Goal: Task Accomplishment & Management: Complete application form

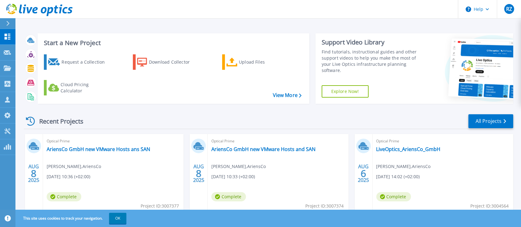
click at [6, 21] on icon at bounding box center [7, 23] width 3 height 5
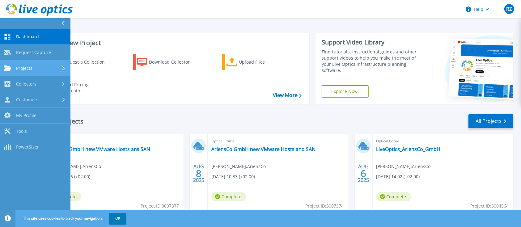
click at [42, 73] on link "Projects Projects" at bounding box center [35, 69] width 70 height 16
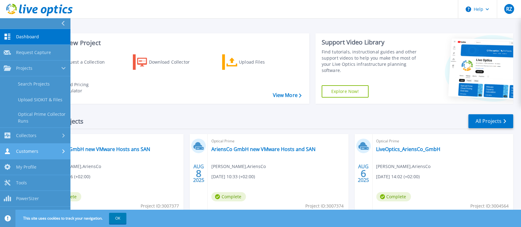
click at [34, 154] on link "Customers Customers" at bounding box center [35, 152] width 70 height 16
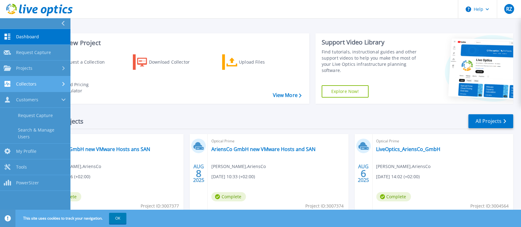
click at [37, 88] on link "Collectors Collectors" at bounding box center [35, 84] width 70 height 16
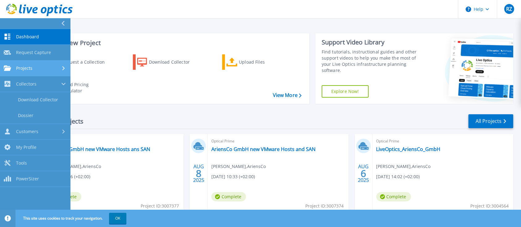
click at [36, 72] on link "Projects Projects" at bounding box center [35, 69] width 70 height 16
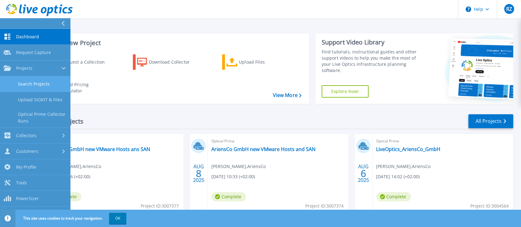
click at [37, 83] on link "Search Projects" at bounding box center [35, 84] width 70 height 16
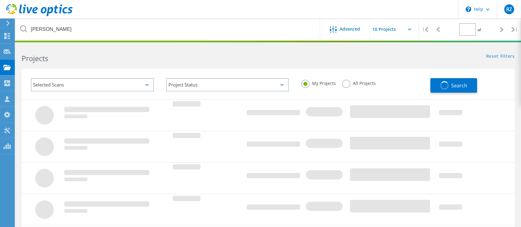
type input "1"
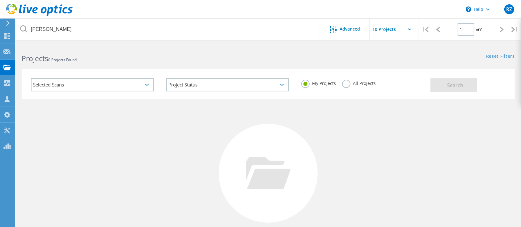
click at [342, 80] on label "All Projects" at bounding box center [359, 83] width 34 height 6
click at [0, 0] on input "All Projects" at bounding box center [0, 0] width 0 height 0
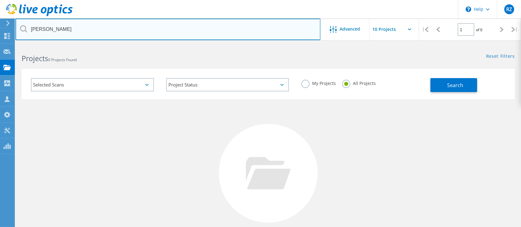
click at [44, 27] on input "Baird" at bounding box center [167, 30] width 305 height 22
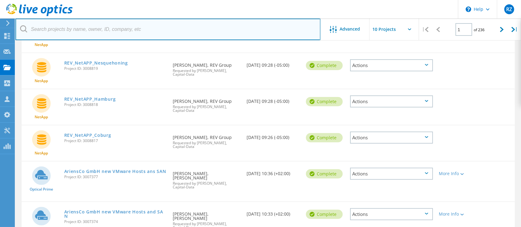
scroll to position [206, 0]
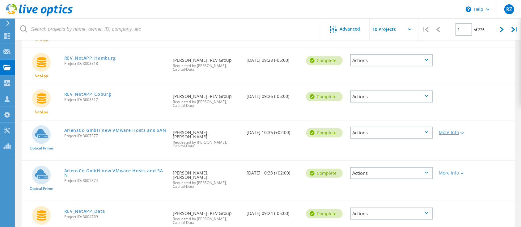
click at [463, 132] on icon at bounding box center [461, 133] width 3 height 2
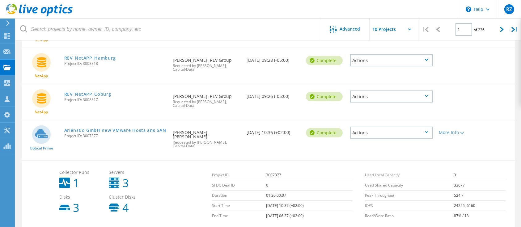
scroll to position [247, 0]
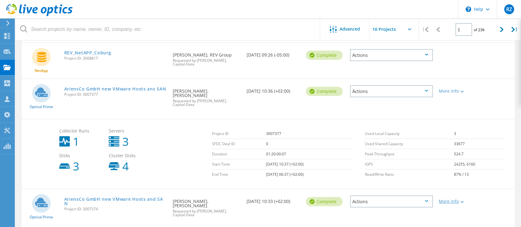
click at [461, 200] on div at bounding box center [461, 202] width 5 height 4
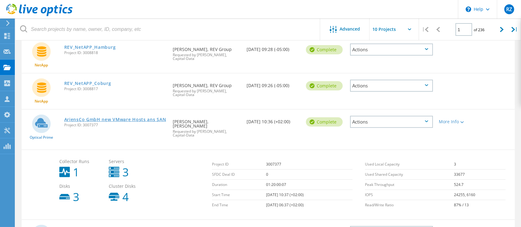
scroll to position [206, 0]
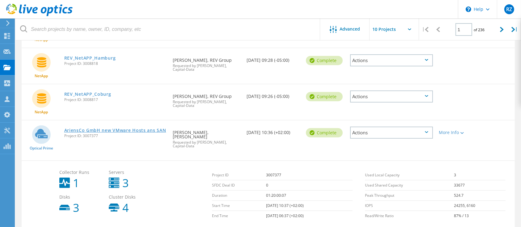
click at [121, 128] on link "AriensCo GmbH new VMware Hosts ans SAN" at bounding box center [115, 130] width 102 height 4
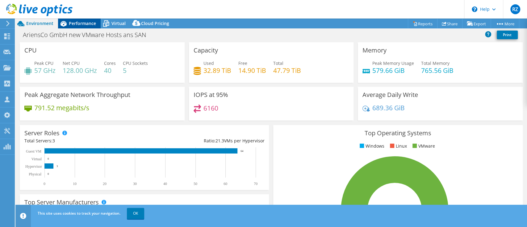
click at [85, 28] on div "Performance" at bounding box center [79, 24] width 43 height 10
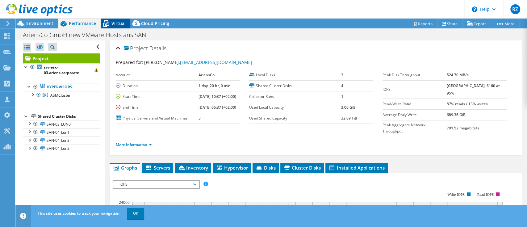
click at [109, 25] on icon at bounding box center [106, 23] width 11 height 11
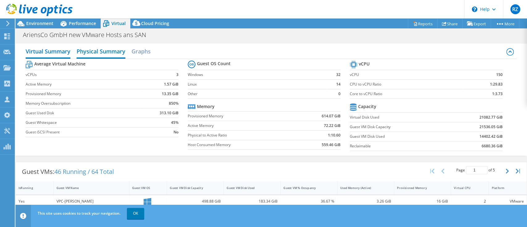
click at [89, 49] on h2 "Physical Summary" at bounding box center [101, 52] width 49 height 14
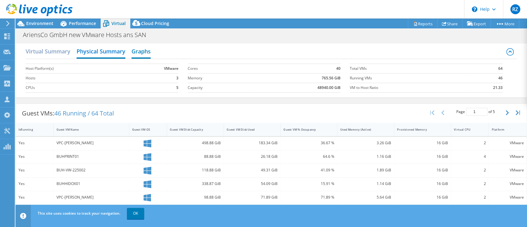
click at [137, 51] on h2 "Graphs" at bounding box center [141, 52] width 19 height 14
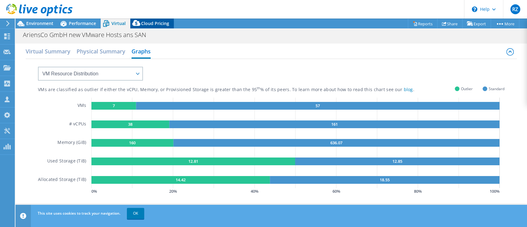
click at [143, 21] on span "Cloud Pricing" at bounding box center [155, 23] width 28 height 6
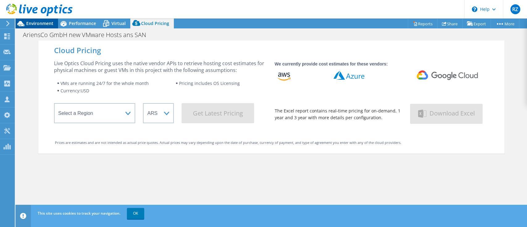
click at [29, 26] on span "Environment" at bounding box center [39, 23] width 27 height 6
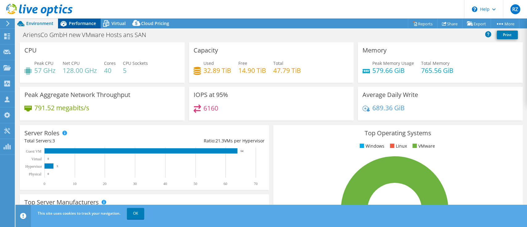
click at [76, 24] on span "Performance" at bounding box center [82, 23] width 27 height 6
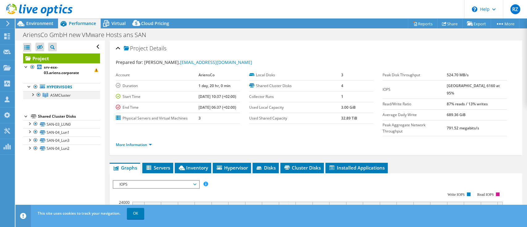
click at [33, 95] on div at bounding box center [32, 94] width 6 height 6
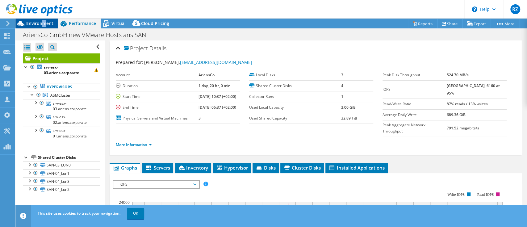
click at [44, 24] on span "Environment" at bounding box center [39, 23] width 27 height 6
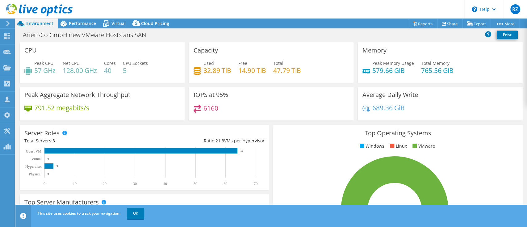
click at [4, 24] on div at bounding box center [6, 24] width 7 height 6
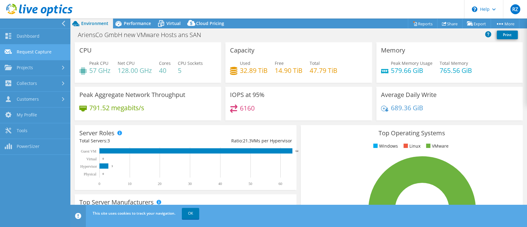
click at [48, 55] on link "Request Capture" at bounding box center [35, 52] width 70 height 16
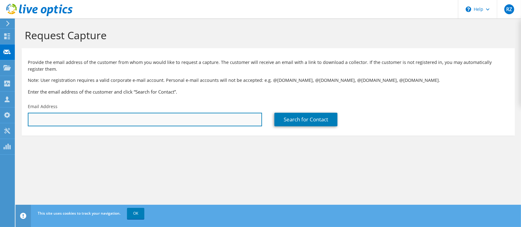
click at [80, 123] on input "text" at bounding box center [145, 120] width 234 height 14
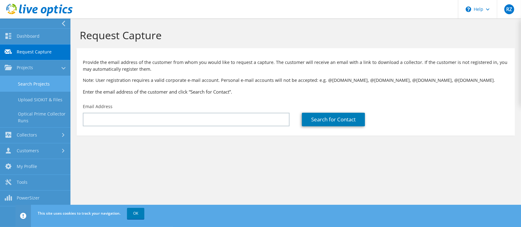
click at [25, 86] on link "Search Projects" at bounding box center [35, 84] width 70 height 16
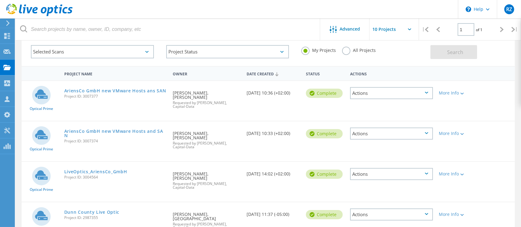
scroll to position [21, 0]
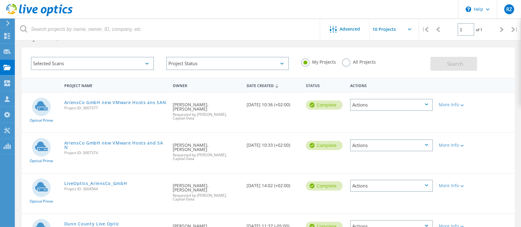
click at [6, 23] on icon at bounding box center [8, 23] width 5 height 6
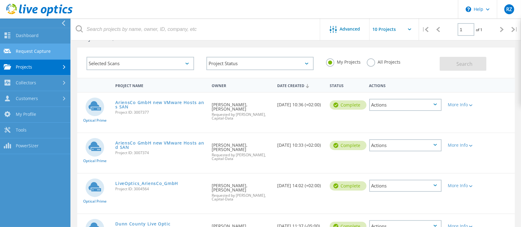
click at [38, 52] on link "Request Capture" at bounding box center [35, 52] width 70 height 16
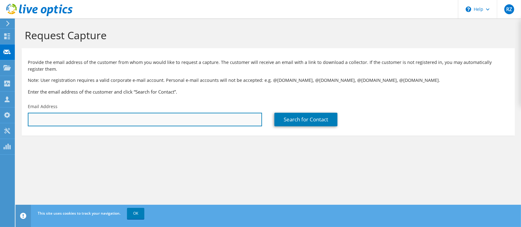
click at [96, 121] on input "text" at bounding box center [145, 120] width 234 height 14
paste input "[PERSON_NAME] <[EMAIL_ADDRESS][DOMAIN_NAME]>"
drag, startPoint x: 64, startPoint y: 120, endPoint x: 22, endPoint y: 126, distance: 42.2
click at [22, 126] on div "Email Address [PERSON_NAME] <[EMAIL_ADDRESS][DOMAIN_NAME]>" at bounding box center [145, 114] width 247 height 29
click at [85, 121] on input "[EMAIL_ADDRESS][DOMAIN_NAME]>" at bounding box center [145, 120] width 234 height 14
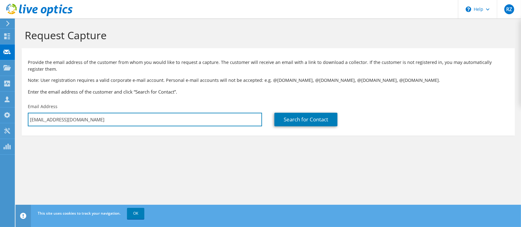
type input "lloschke@ariensco.com"
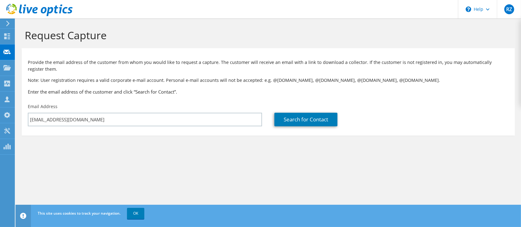
click at [223, 154] on section "Request Capture Provide the email address of the customer from whom you would l…" at bounding box center [267, 93] width 505 height 148
click at [298, 117] on link "Search for Contact" at bounding box center [305, 120] width 63 height 14
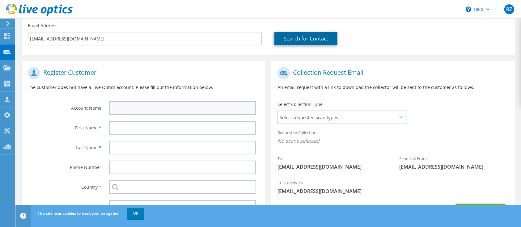
scroll to position [82, 0]
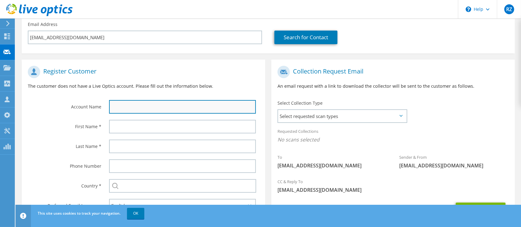
click at [133, 101] on input "text" at bounding box center [182, 107] width 147 height 14
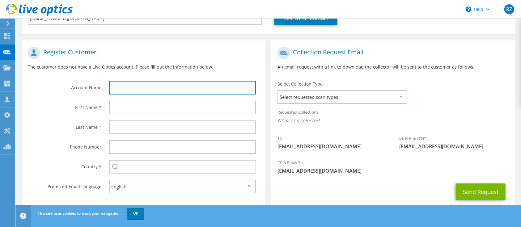
scroll to position [118, 0]
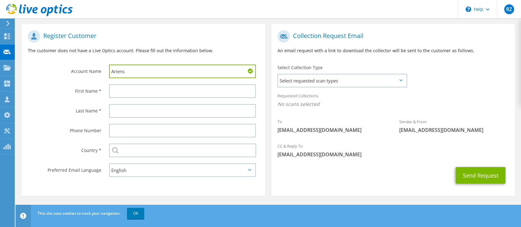
type input "Ariens"
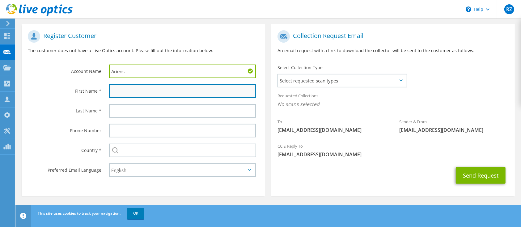
click at [114, 88] on input "text" at bounding box center [182, 91] width 147 height 14
paste input "Leon"
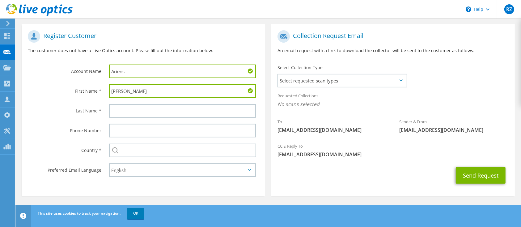
type input "Leon"
click at [145, 113] on input "text" at bounding box center [182, 111] width 147 height 14
paste input "Loschke"
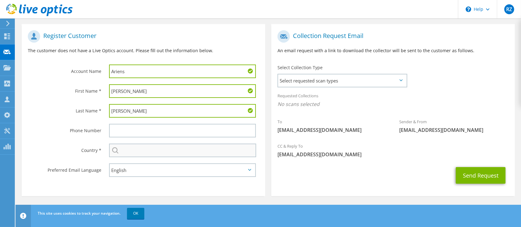
type input "Loschke"
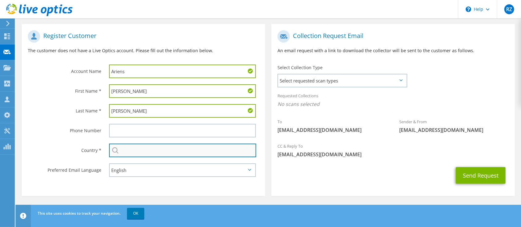
click at [133, 151] on input "text" at bounding box center [182, 151] width 147 height 14
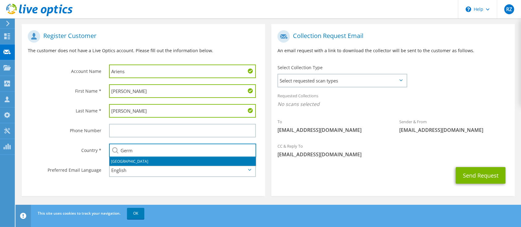
click at [127, 161] on li "Germany" at bounding box center [182, 161] width 146 height 9
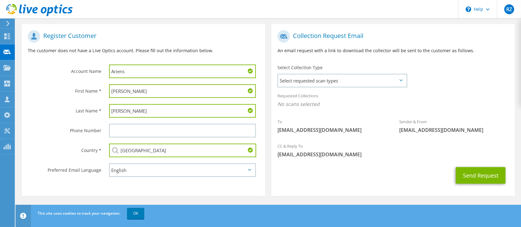
type input "Germany"
click at [191, 169] on select "English Deutsch Español Français Italiano Polski Português Русский 한국어 中文 日本語" at bounding box center [182, 170] width 147 height 14
click at [307, 97] on div "Requested Collections No scans selected" at bounding box center [392, 100] width 243 height 23
click at [315, 78] on span "Select requested scan types" at bounding box center [342, 80] width 128 height 12
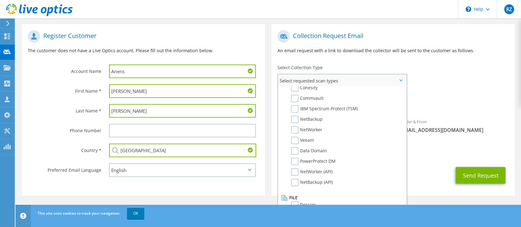
scroll to position [248, 0]
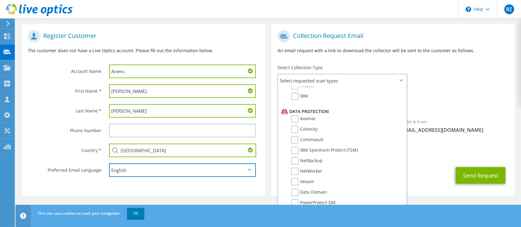
click at [189, 169] on select "English Deutsch Español Français Italiano Polski Português Русский 한국어 中文 日本語" at bounding box center [182, 170] width 147 height 14
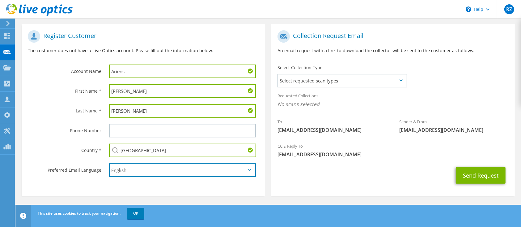
select select "de-DE"
click at [109, 163] on select "English Deutsch Español Français Italiano Polski Português Русский 한국어 中文 日本語" at bounding box center [182, 170] width 147 height 14
click at [349, 77] on span "Select requested scan types" at bounding box center [342, 80] width 128 height 12
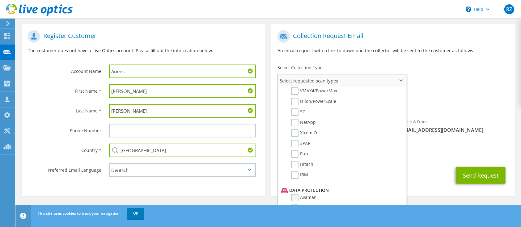
scroll to position [207, 0]
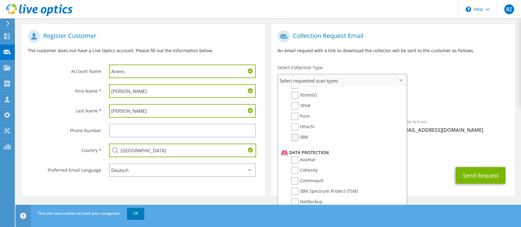
click at [296, 134] on label "IBM" at bounding box center [299, 137] width 17 height 7
click at [0, 0] on input "IBM" at bounding box center [0, 0] width 0 height 0
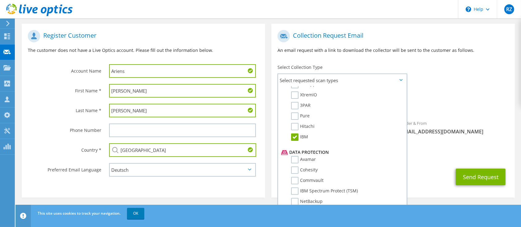
click at [442, 77] on div "To lloschke@ariensco.com Sender & From liveoptics@liveoptics.com" at bounding box center [392, 84] width 243 height 114
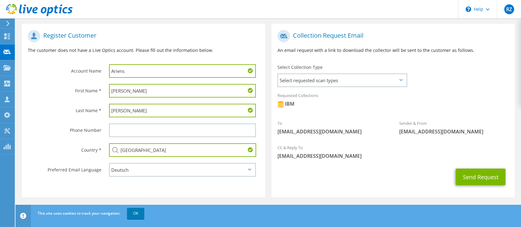
click at [9, 22] on icon at bounding box center [8, 24] width 5 height 6
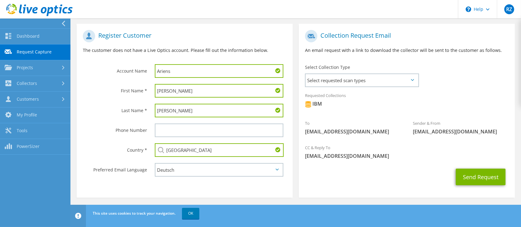
click at [188, 70] on input "Ariens" at bounding box center [219, 71] width 129 height 14
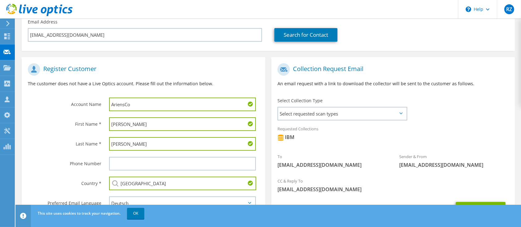
scroll to position [120, 0]
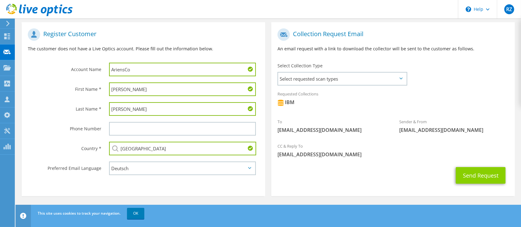
type input "AriensCo"
click at [490, 173] on button "Send Request" at bounding box center [481, 175] width 50 height 17
